Goal: Task Accomplishment & Management: Use online tool/utility

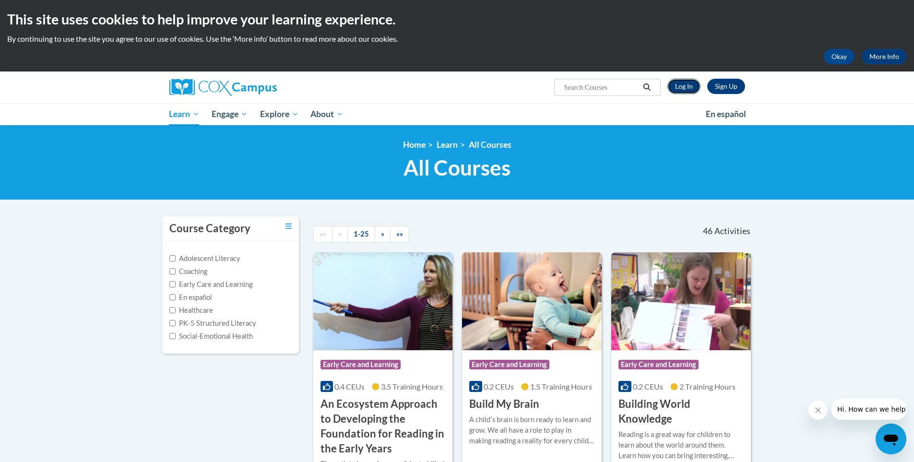
click at [680, 83] on link "Log In" at bounding box center [684, 86] width 33 height 15
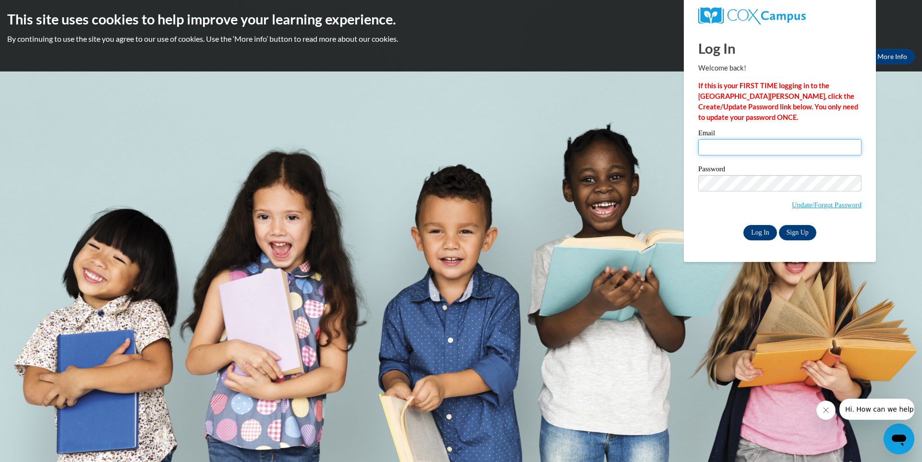
type input "nwright540@gmail.com"
click at [758, 229] on input "Log In" at bounding box center [760, 232] width 34 height 15
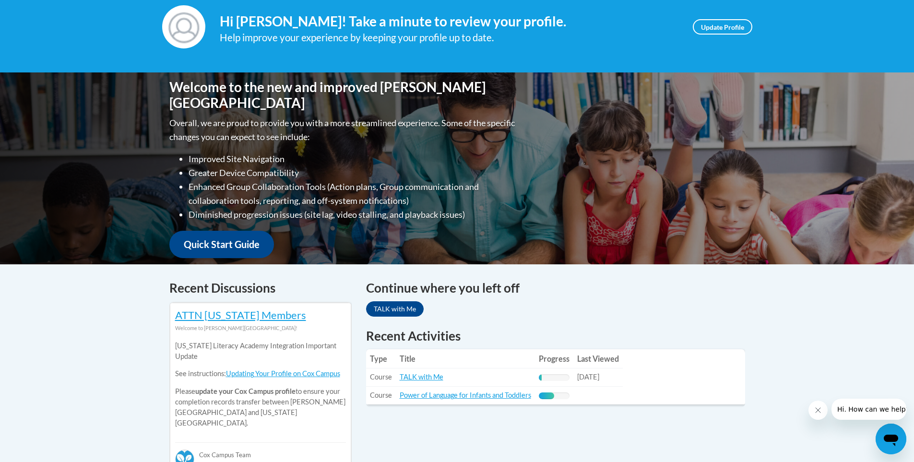
scroll to position [192, 0]
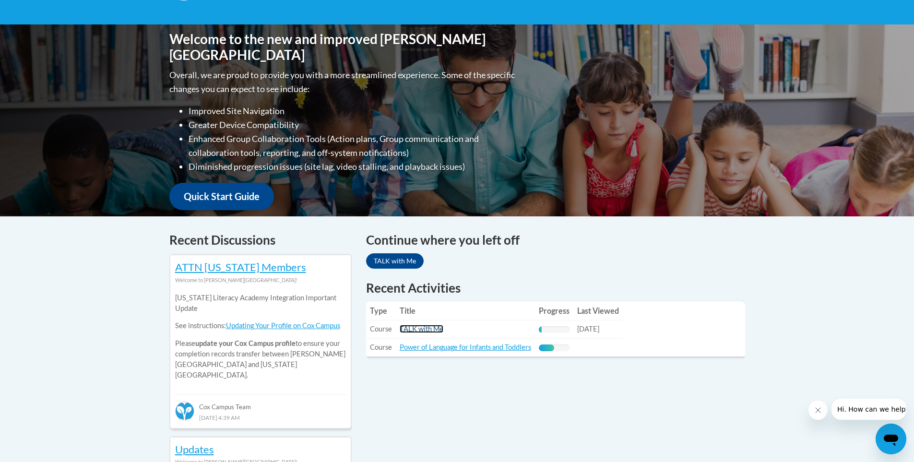
click at [419, 330] on link "TALK with Me" at bounding box center [422, 329] width 44 height 8
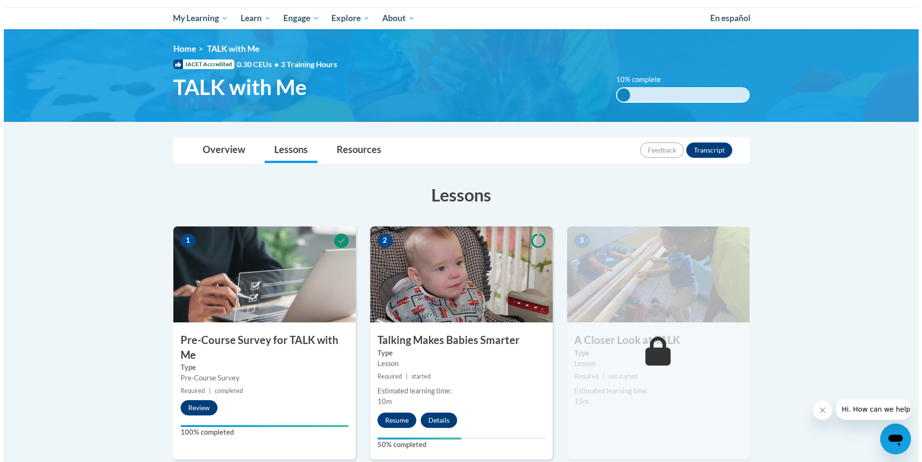
scroll to position [192, 0]
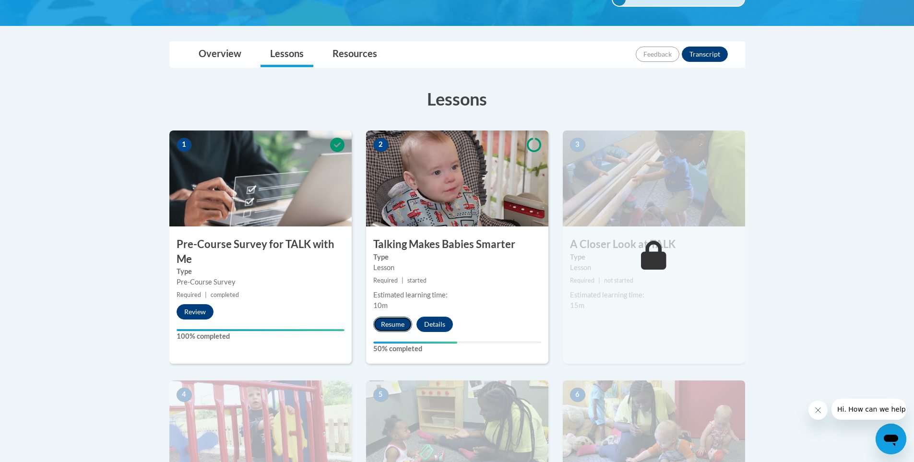
click at [396, 319] on button "Resume" at bounding box center [392, 324] width 39 height 15
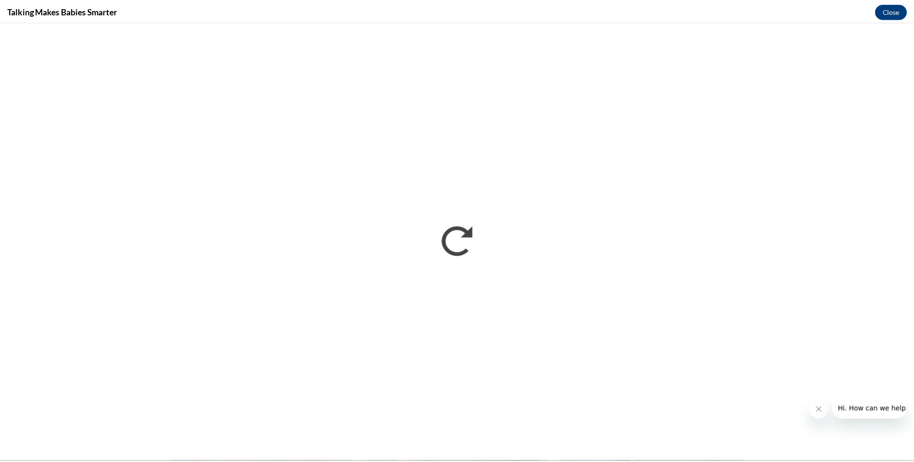
scroll to position [0, 0]
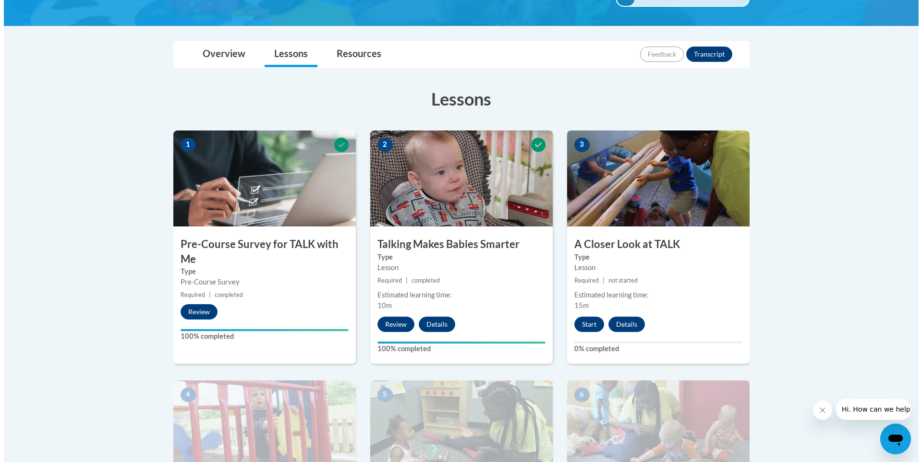
scroll to position [240, 0]
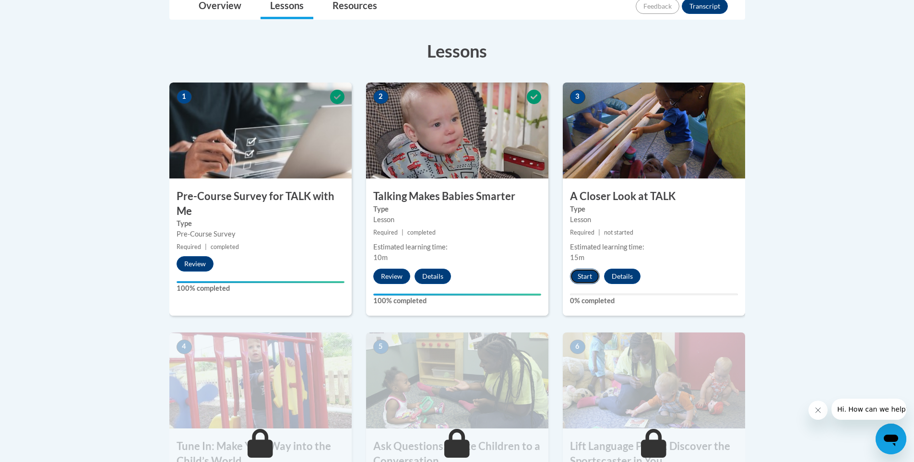
click at [589, 276] on button "Start" at bounding box center [585, 276] width 30 height 15
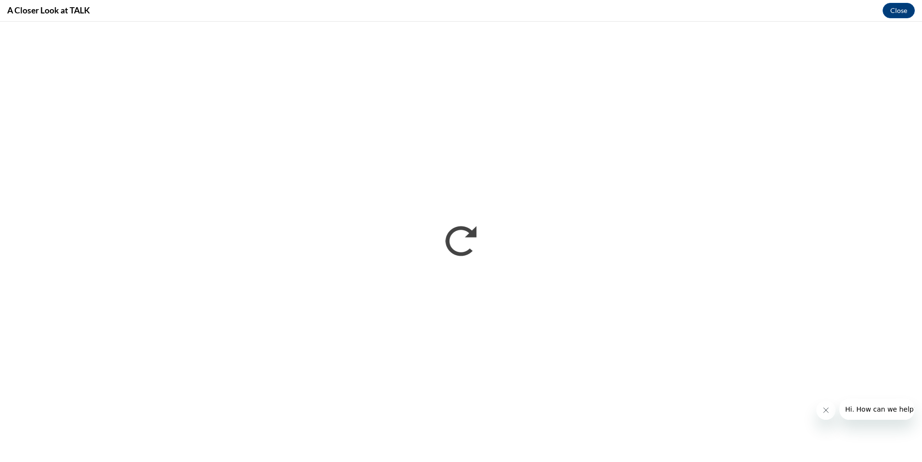
scroll to position [0, 0]
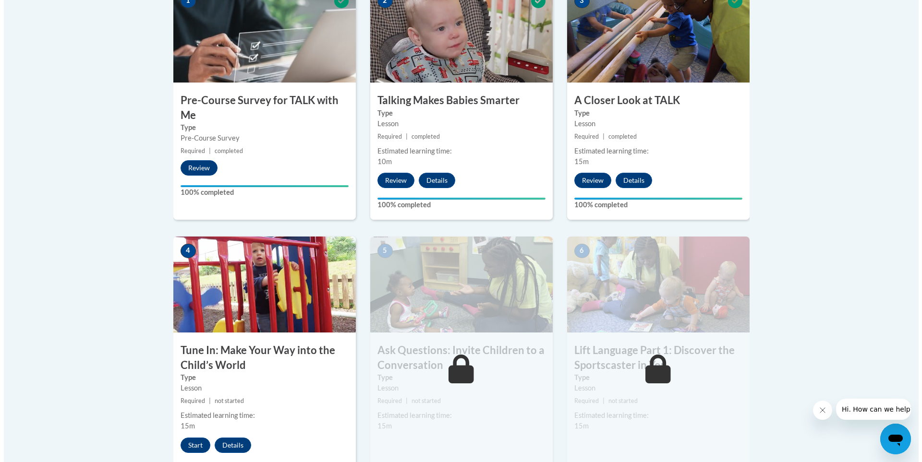
scroll to position [384, 0]
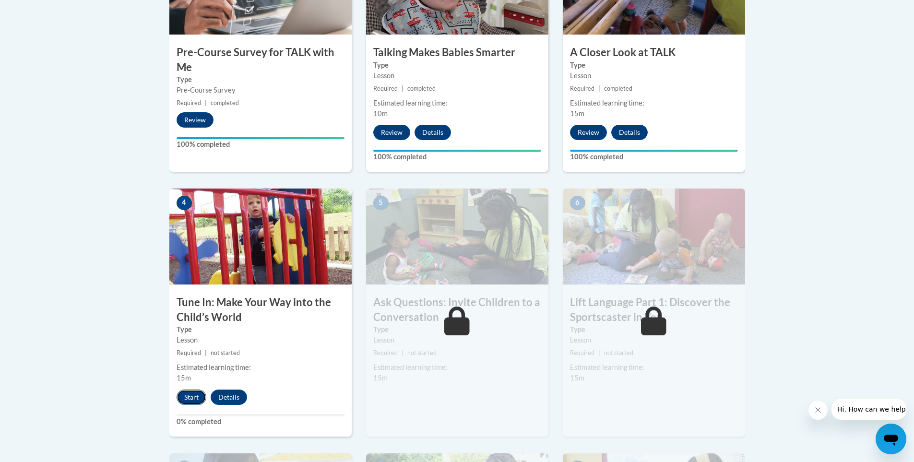
click at [188, 403] on button "Start" at bounding box center [192, 397] width 30 height 15
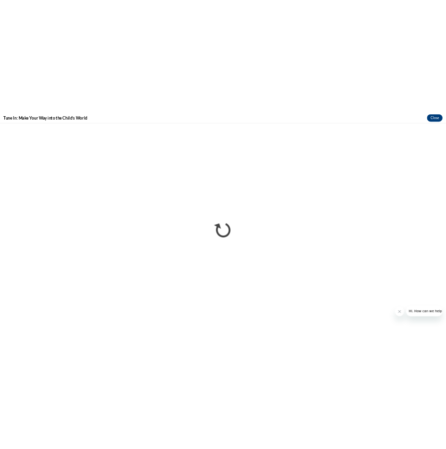
scroll to position [0, 0]
